Goal: Task Accomplishment & Management: Manage account settings

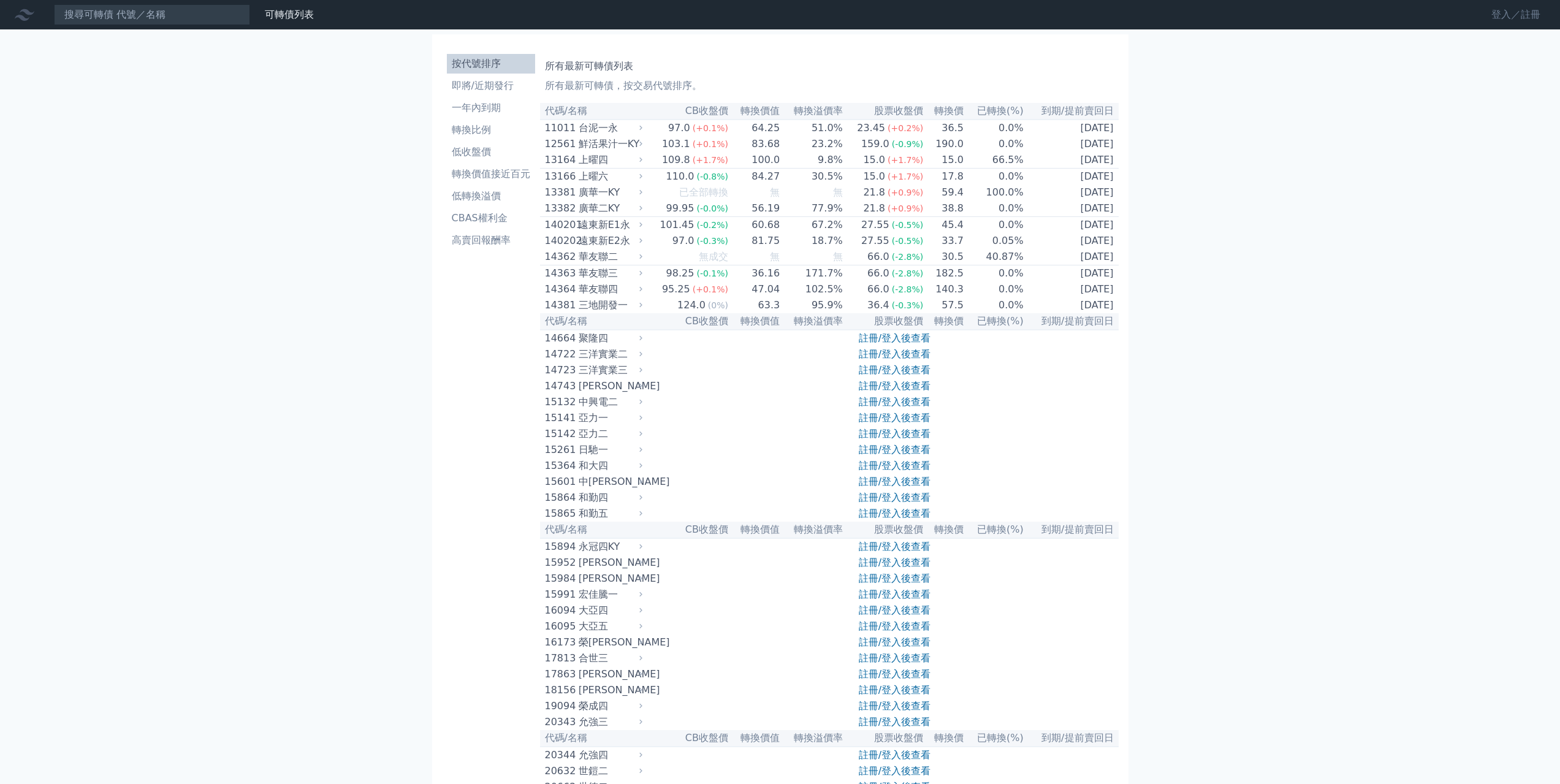
click at [1514, 16] on link "登入／註冊" at bounding box center [1515, 14] width 68 height 20
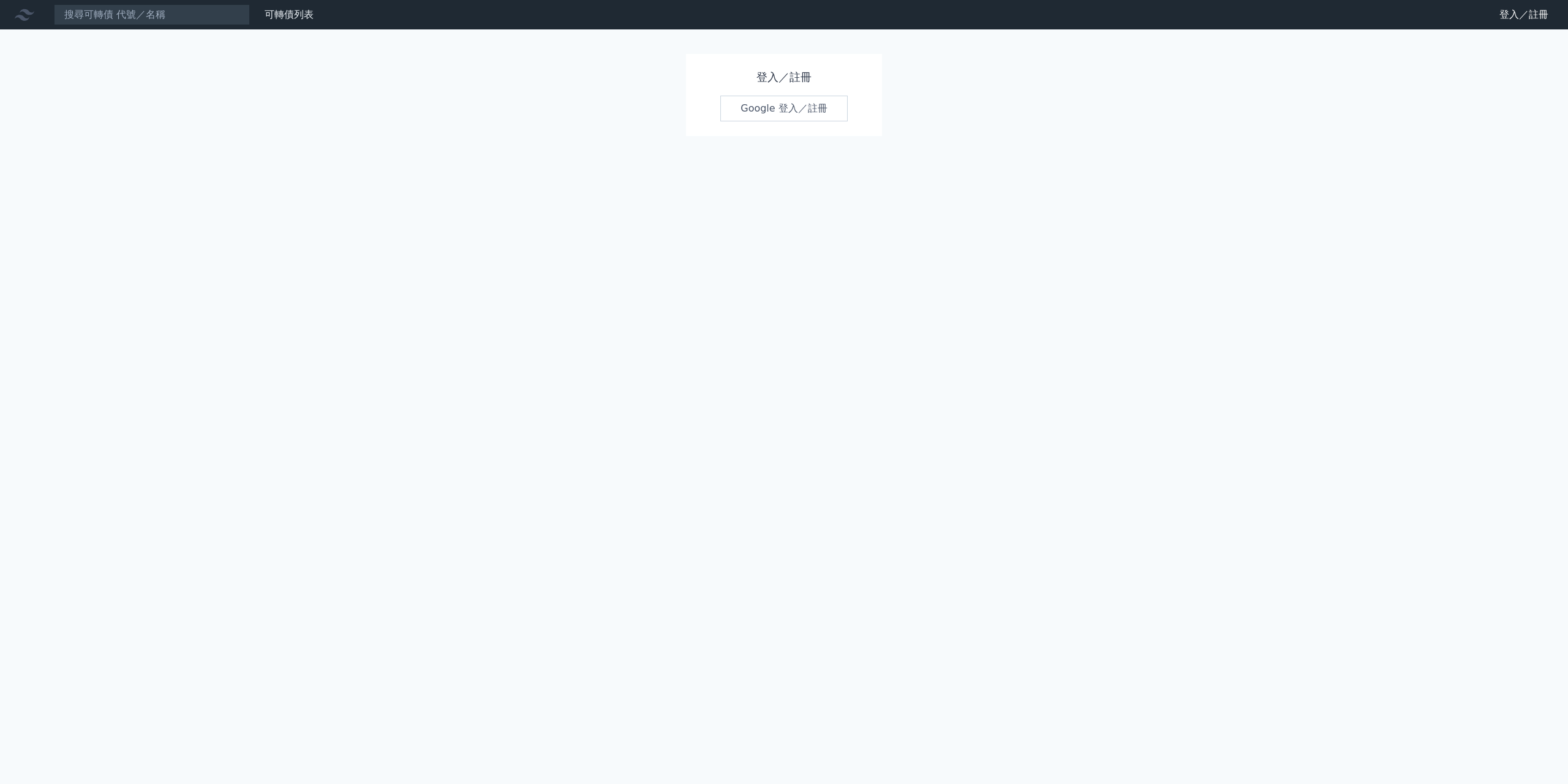
click at [810, 108] on link "Google 登入／註冊" at bounding box center [784, 108] width 127 height 26
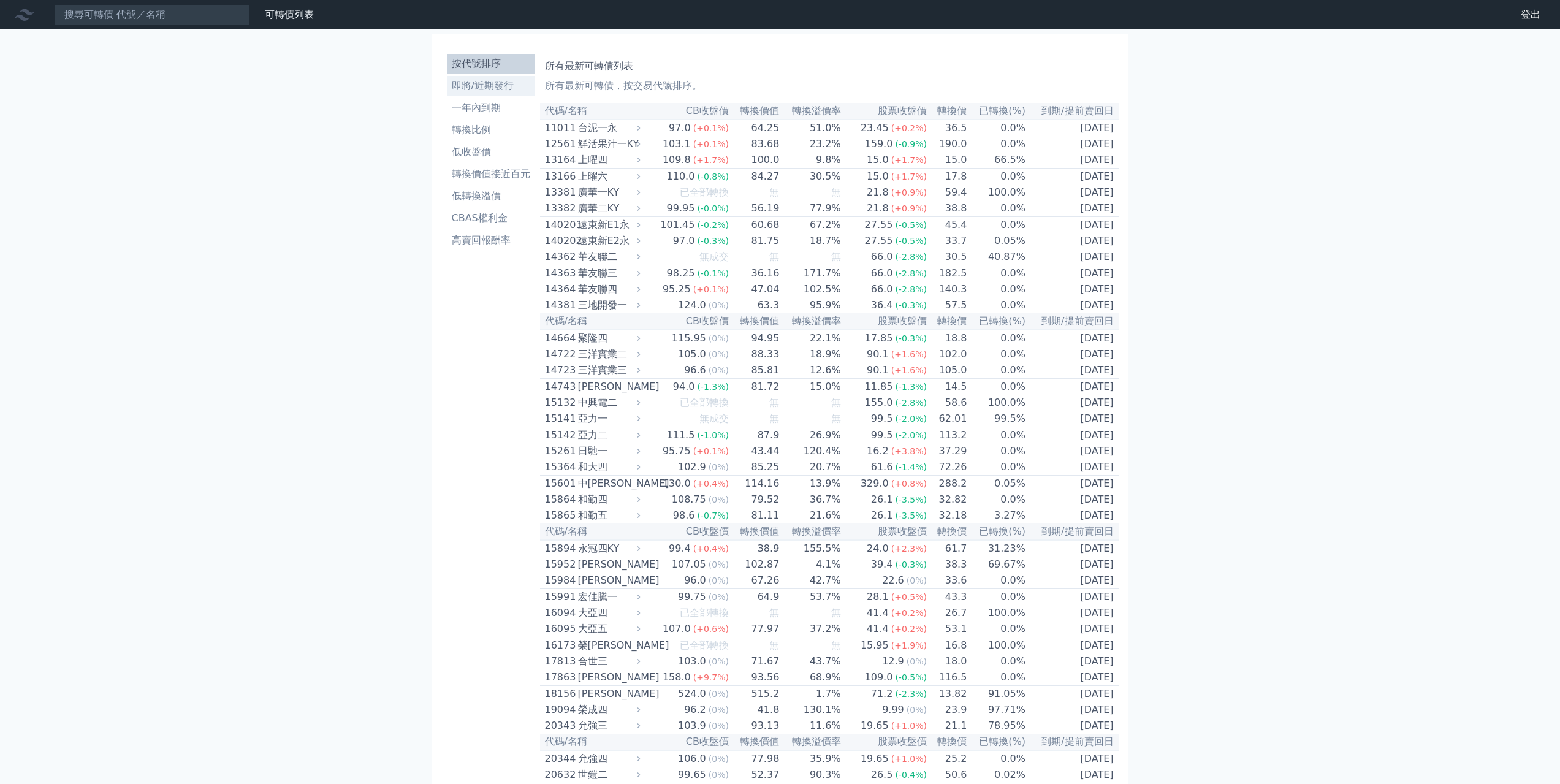
click at [503, 90] on li "即將/近期發行" at bounding box center [491, 86] width 88 height 15
